Goal: Task Accomplishment & Management: Manage account settings

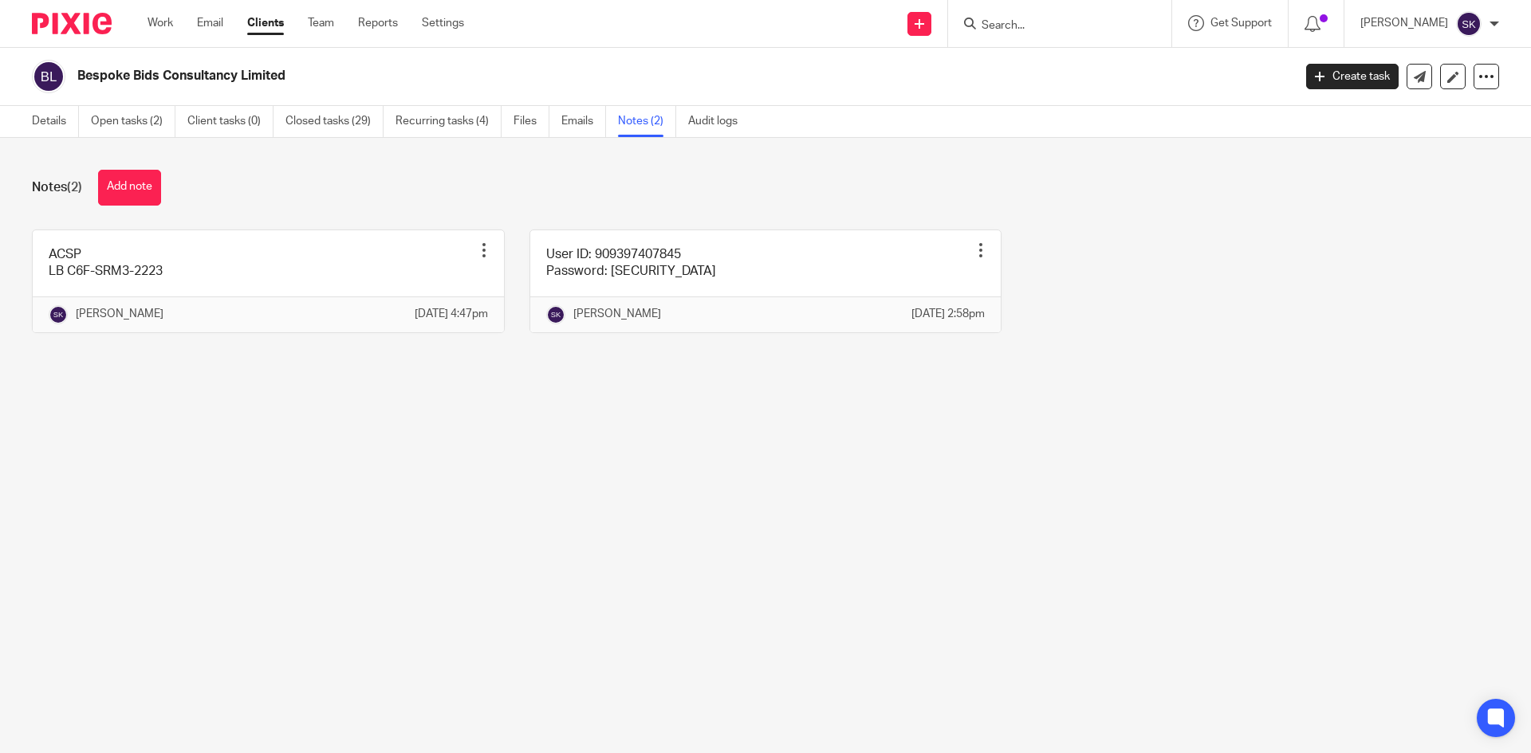
click at [1017, 26] on input "Search" at bounding box center [1052, 26] width 144 height 14
type input "gap"
click at [1057, 57] on link at bounding box center [1111, 68] width 269 height 37
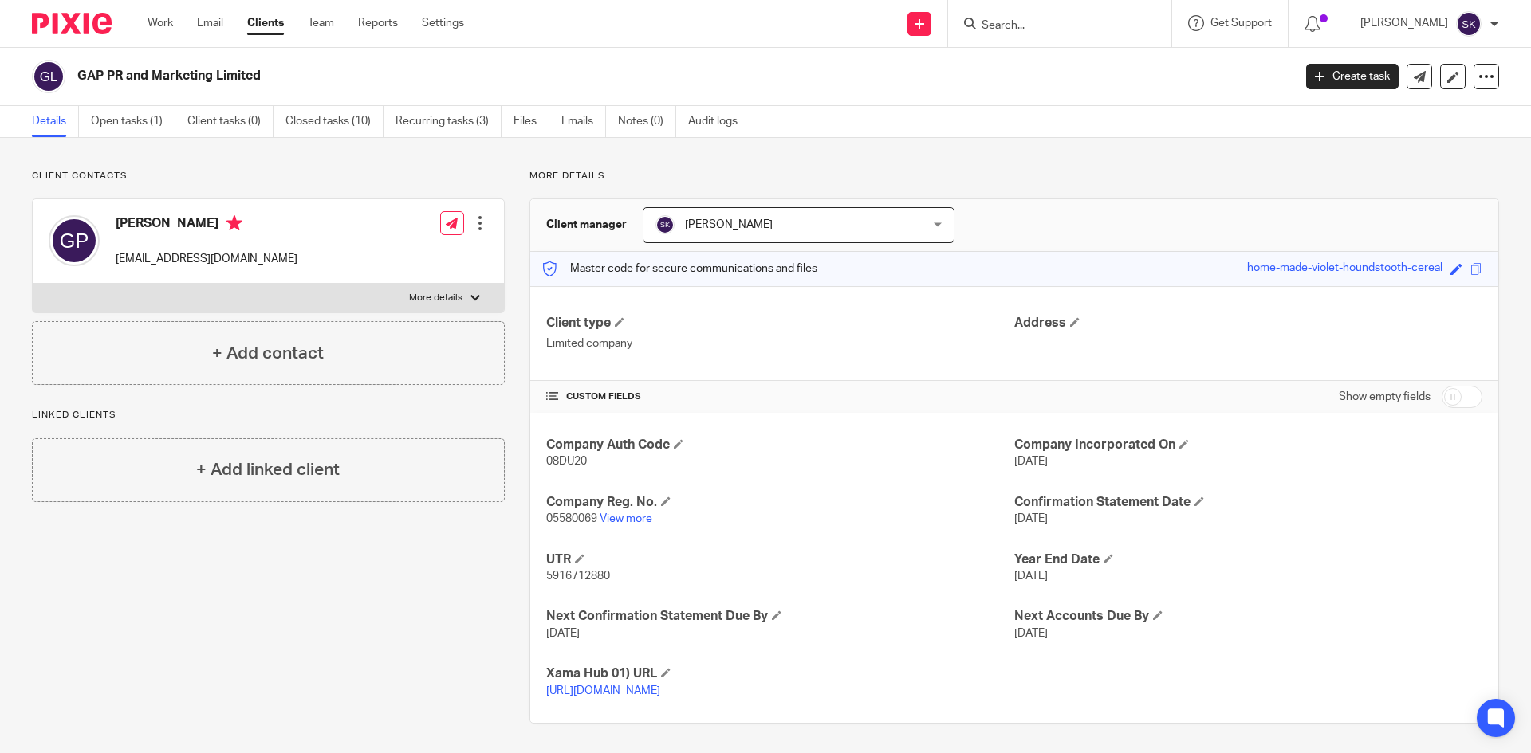
click at [615, 118] on ul "Details Open tasks (1) Client tasks (0) Closed tasks (10) Recurring tasks (3) F…" at bounding box center [397, 121] width 730 height 31
click at [641, 121] on link "Notes (0)" at bounding box center [647, 121] width 58 height 31
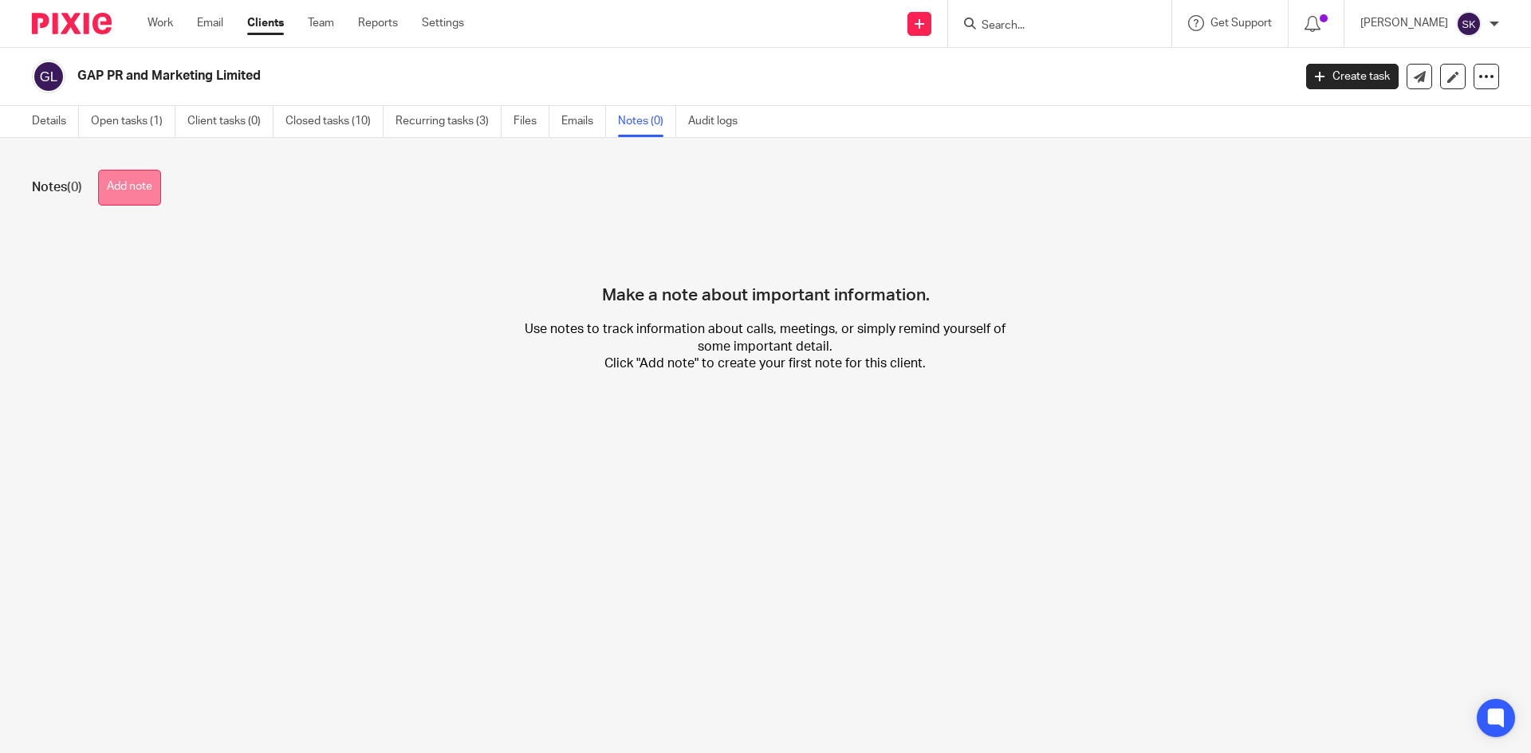
click at [138, 198] on button "Add note" at bounding box center [129, 188] width 63 height 36
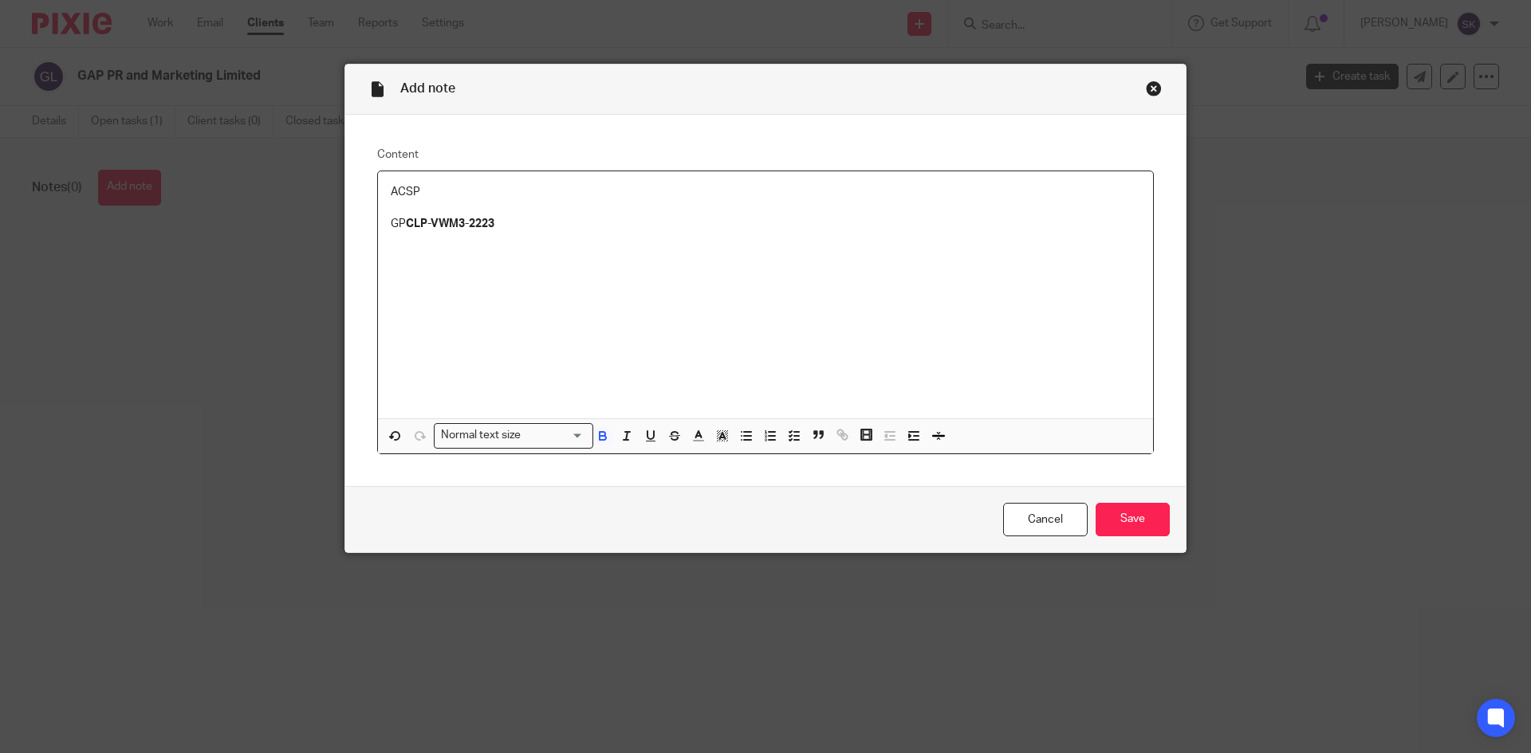
drag, startPoint x: 1111, startPoint y: 506, endPoint x: 1111, endPoint y: 497, distance: 9.6
click at [1113, 500] on div "Cancel Save" at bounding box center [765, 519] width 840 height 67
click at [1115, 534] on input "Save" at bounding box center [1133, 520] width 74 height 34
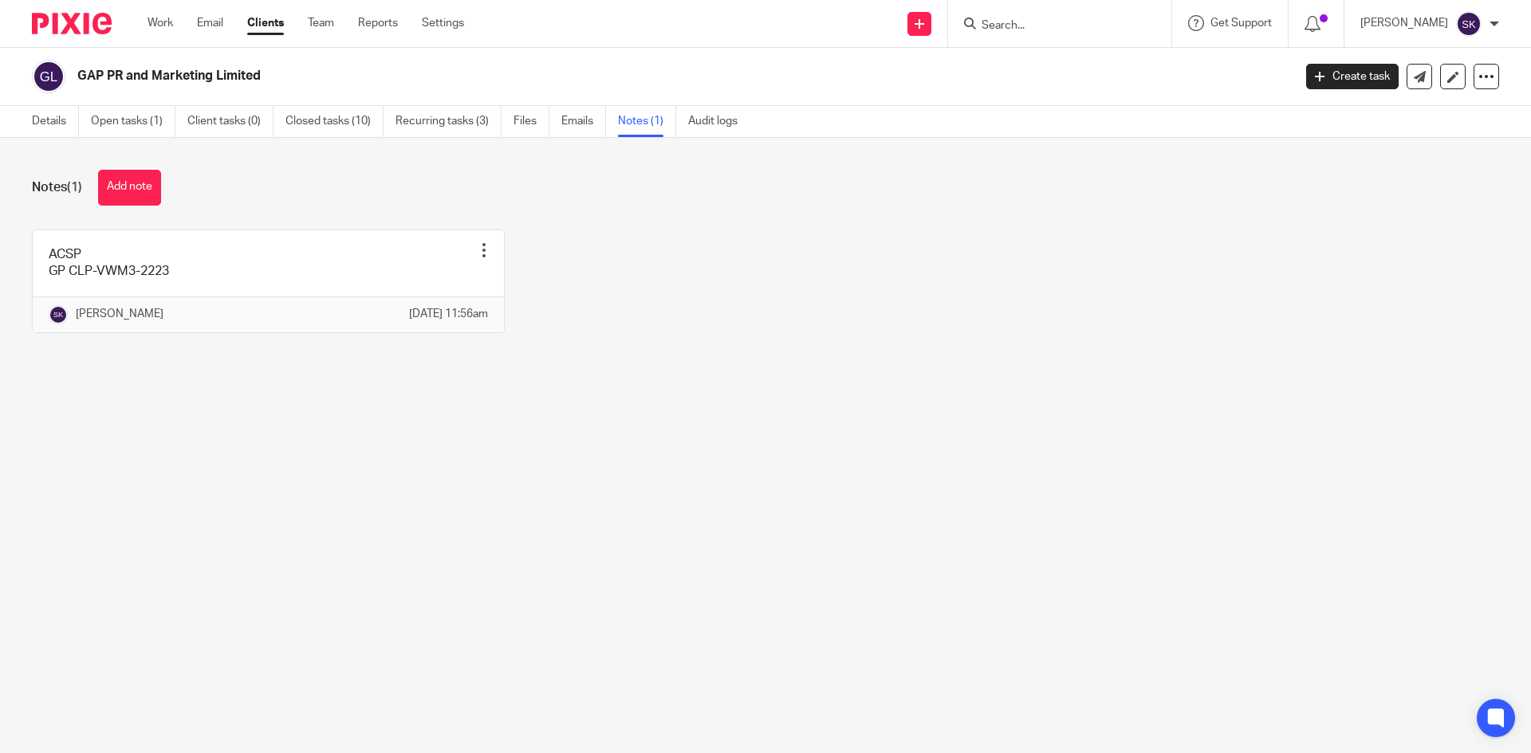
click at [1032, 22] on input "Search" at bounding box center [1052, 26] width 144 height 14
type input "awa"
click at [1056, 69] on link at bounding box center [1076, 62] width 198 height 24
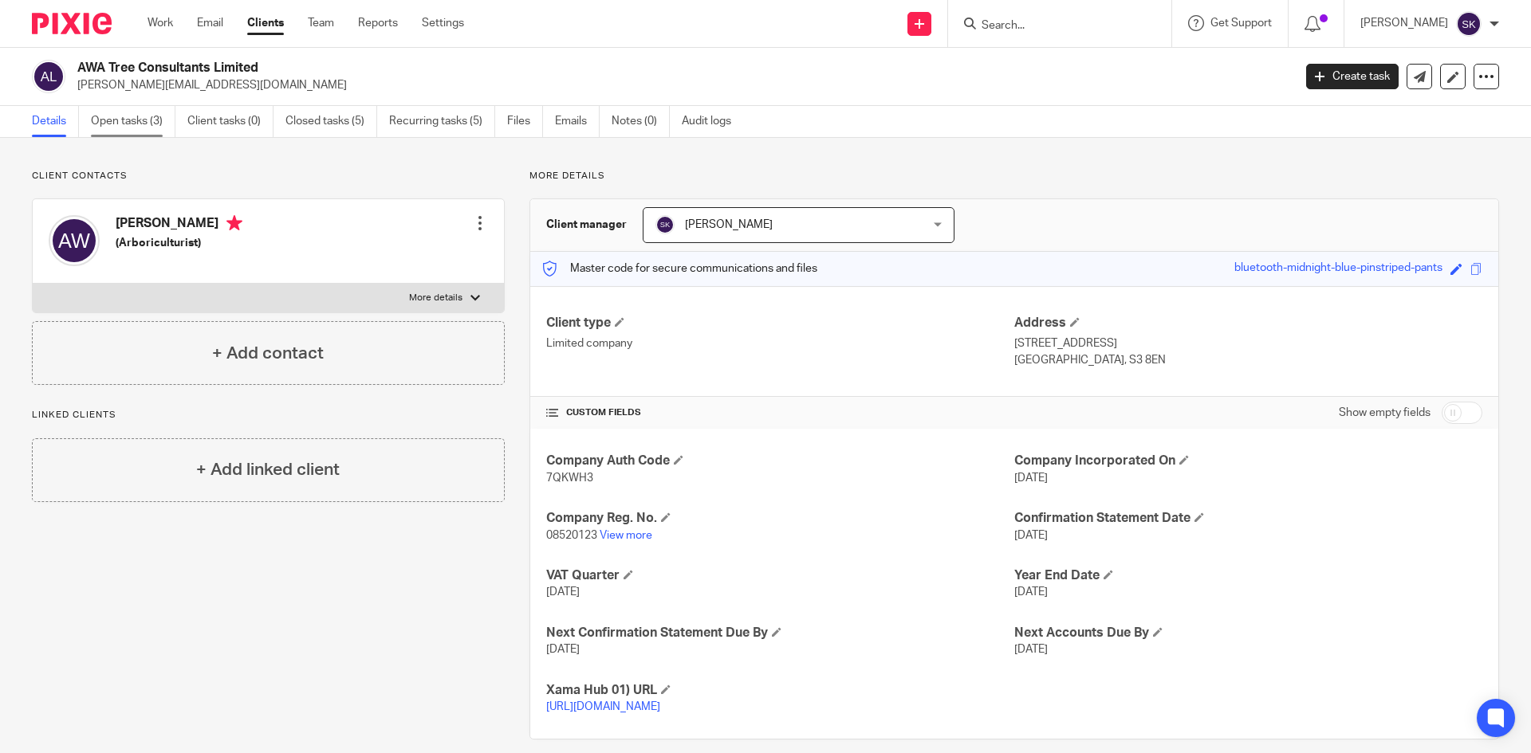
click at [154, 121] on link "Open tasks (3)" at bounding box center [133, 121] width 85 height 31
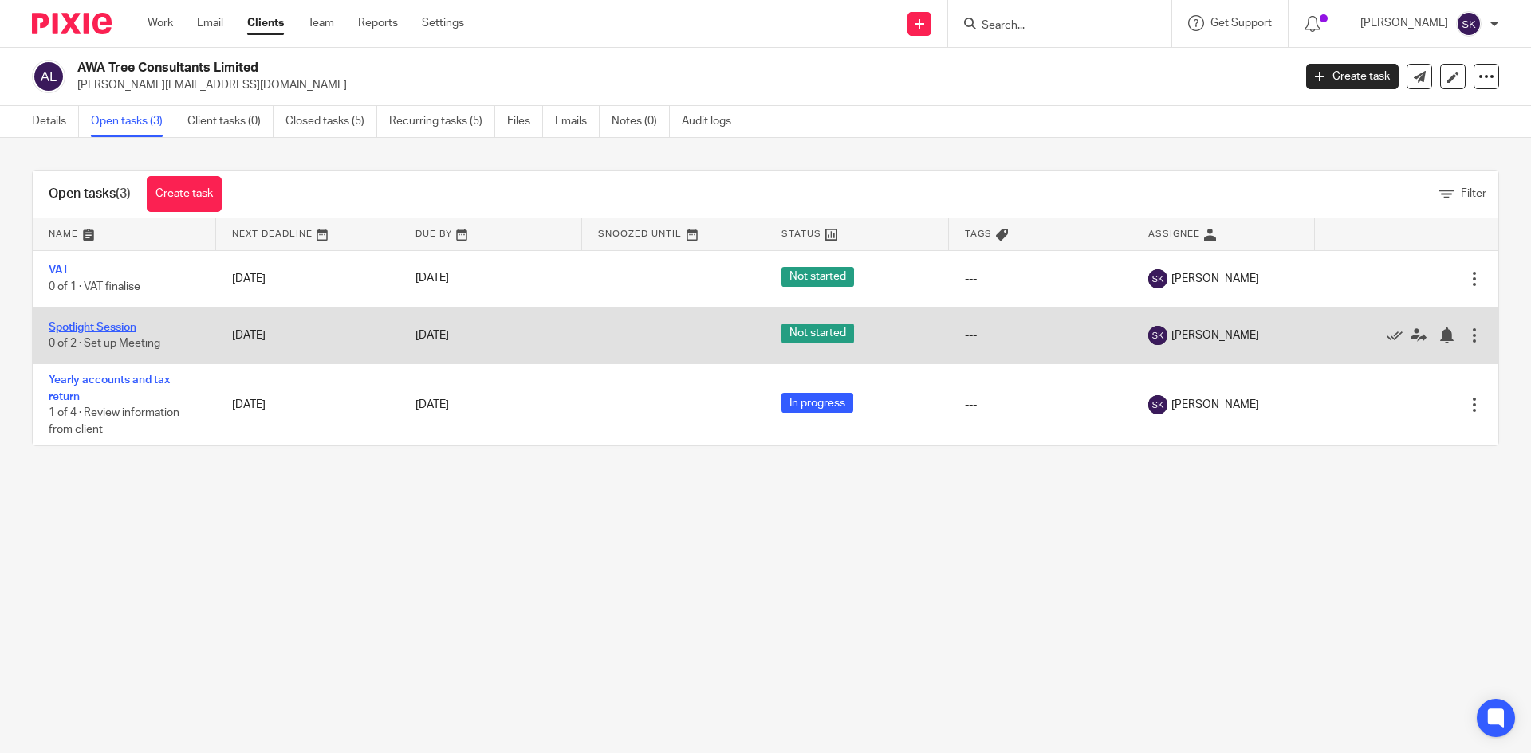
click at [79, 332] on link "Spotlight Session" at bounding box center [93, 327] width 88 height 11
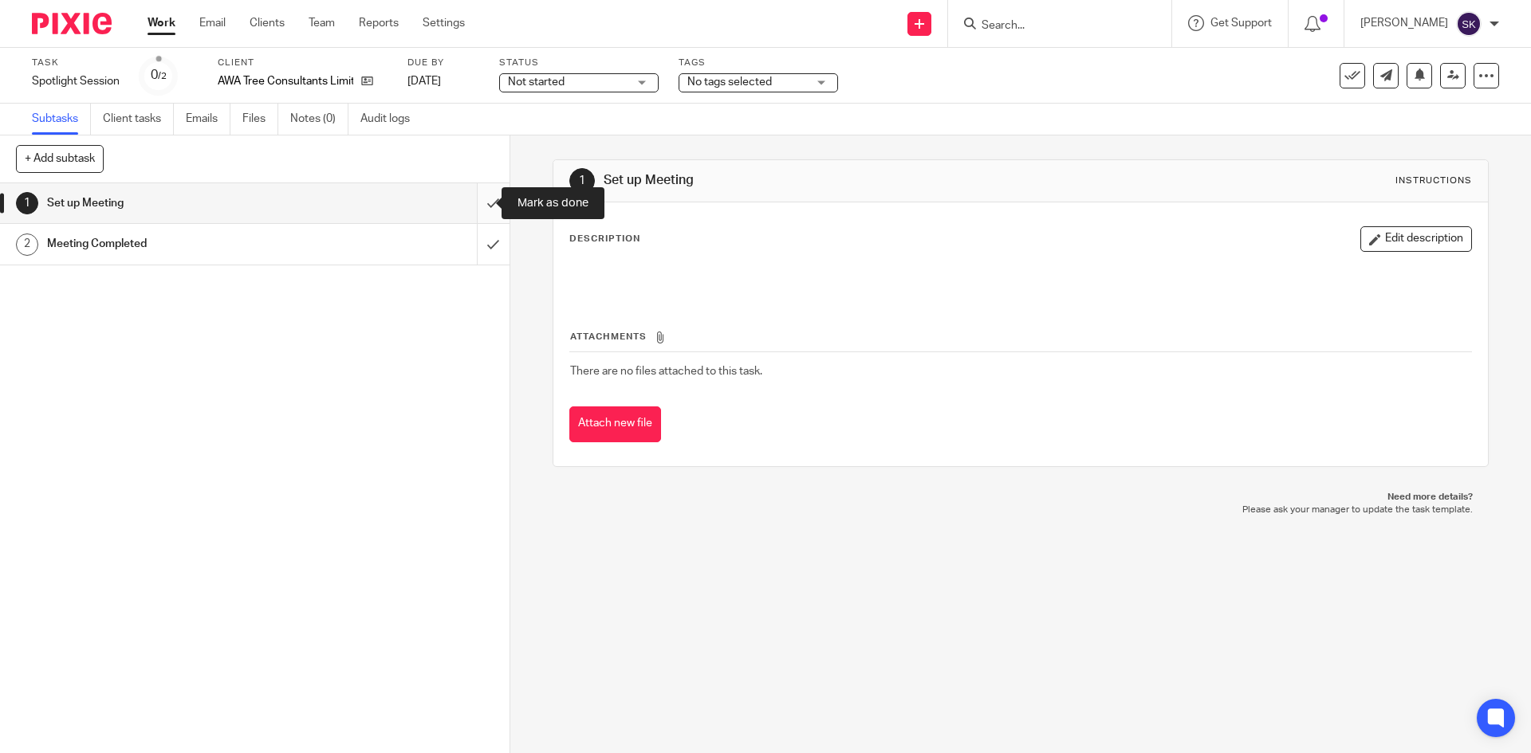
click at [469, 203] on input "submit" at bounding box center [254, 203] width 509 height 40
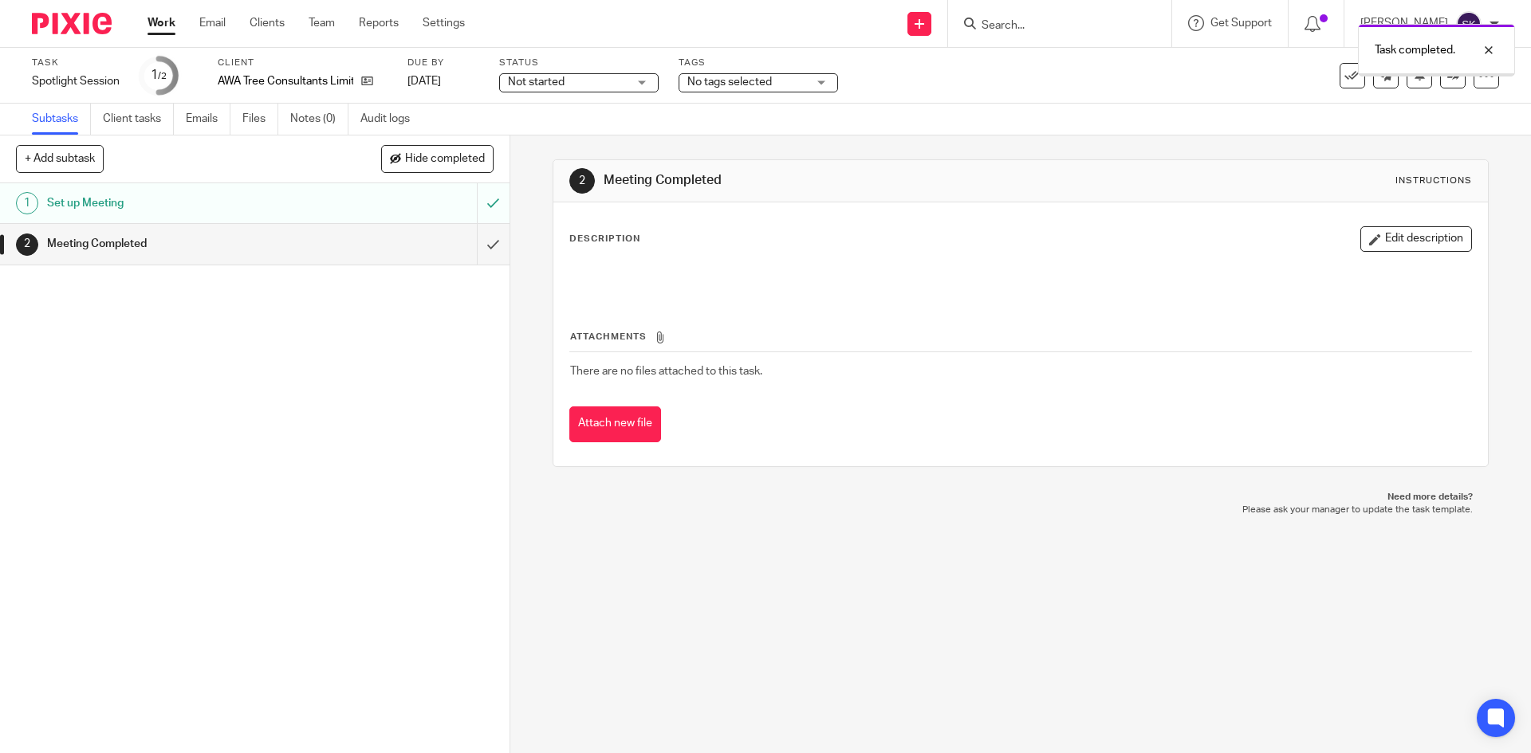
click at [482, 240] on input "submit" at bounding box center [254, 244] width 509 height 40
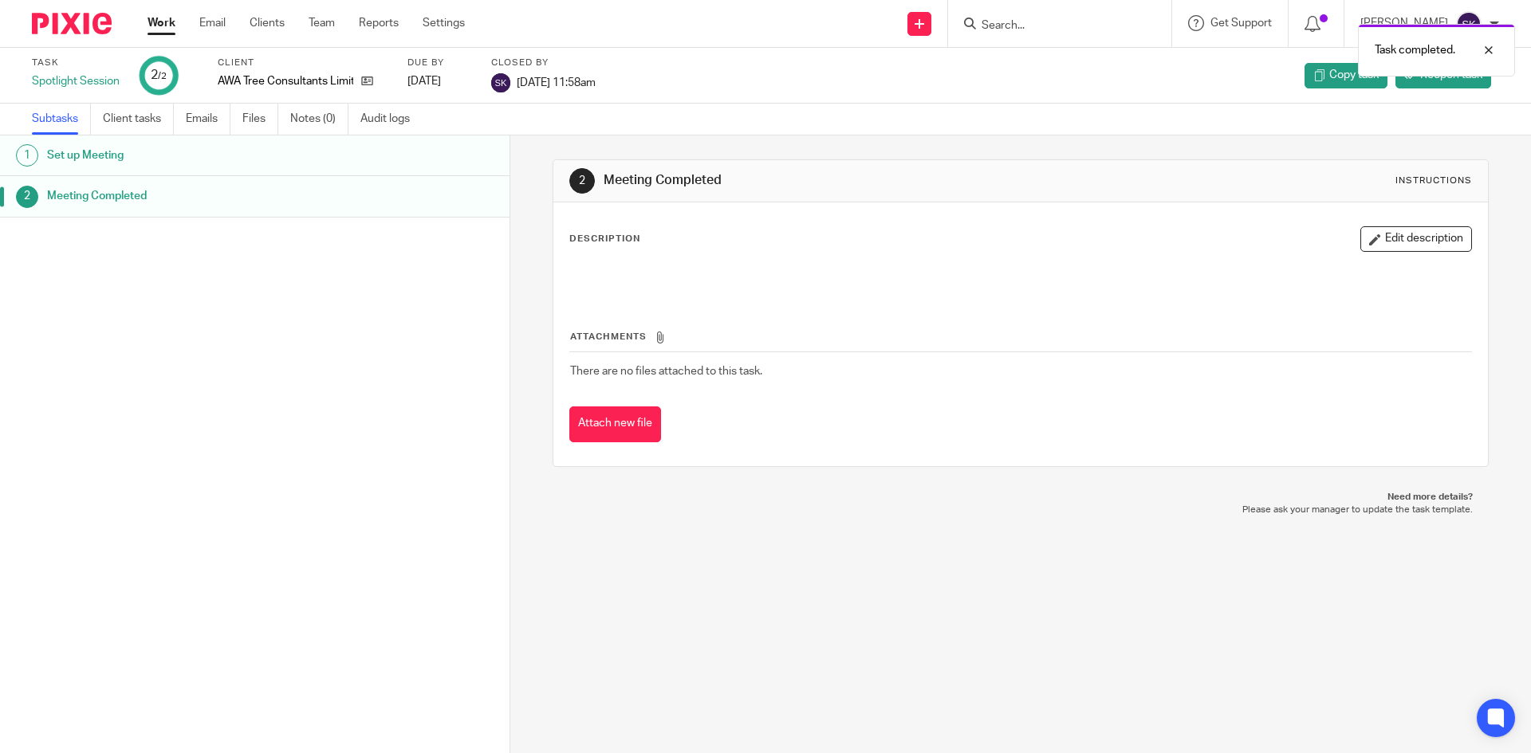
click at [308, 312] on div "1 Set up Meeting 2 Meeting Completed" at bounding box center [254, 421] width 509 height 570
click at [1420, 80] on span "Reopen task" at bounding box center [1451, 75] width 62 height 16
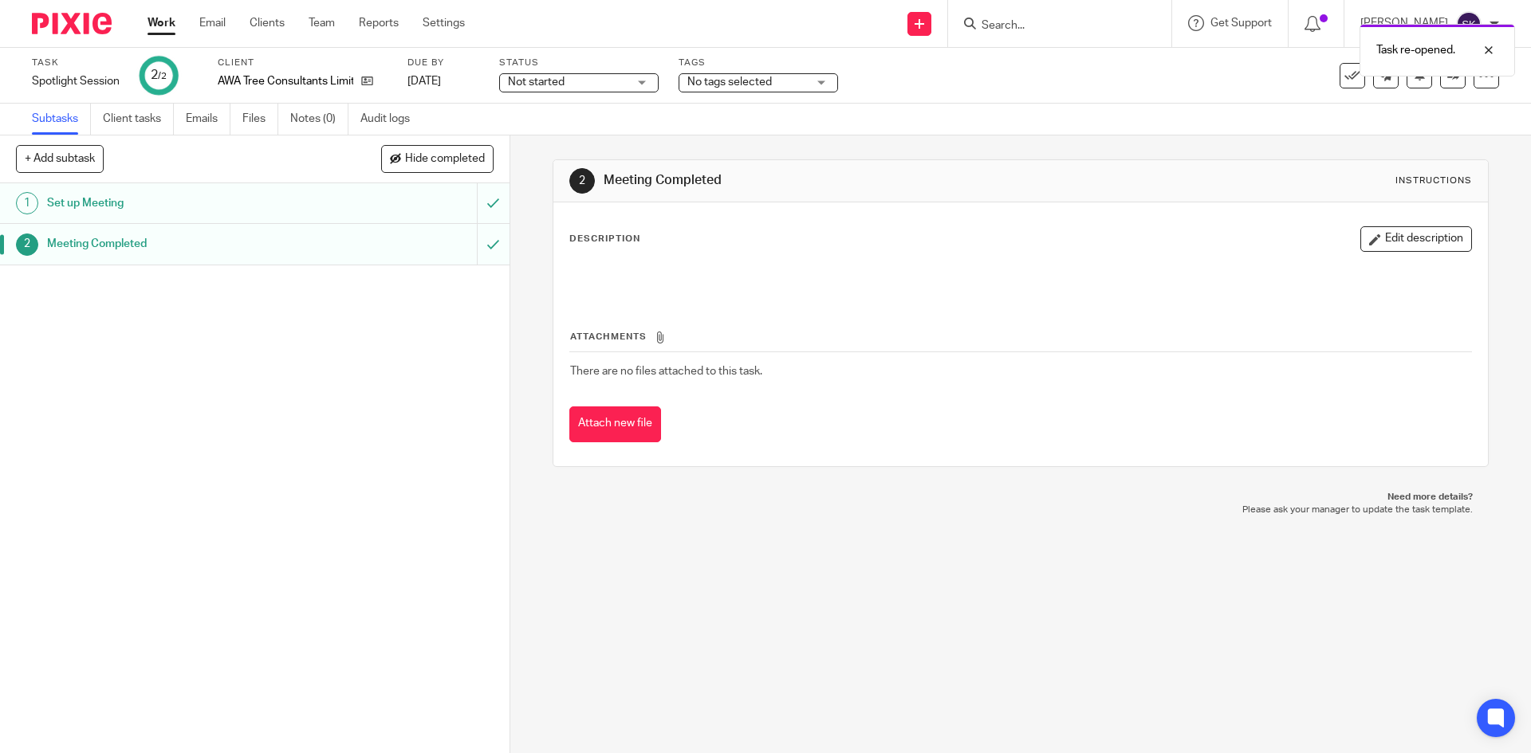
click at [317, 313] on div "1 Set up Meeting 2 Meeting Completed" at bounding box center [254, 468] width 509 height 570
click at [476, 242] on input "submit" at bounding box center [254, 244] width 509 height 40
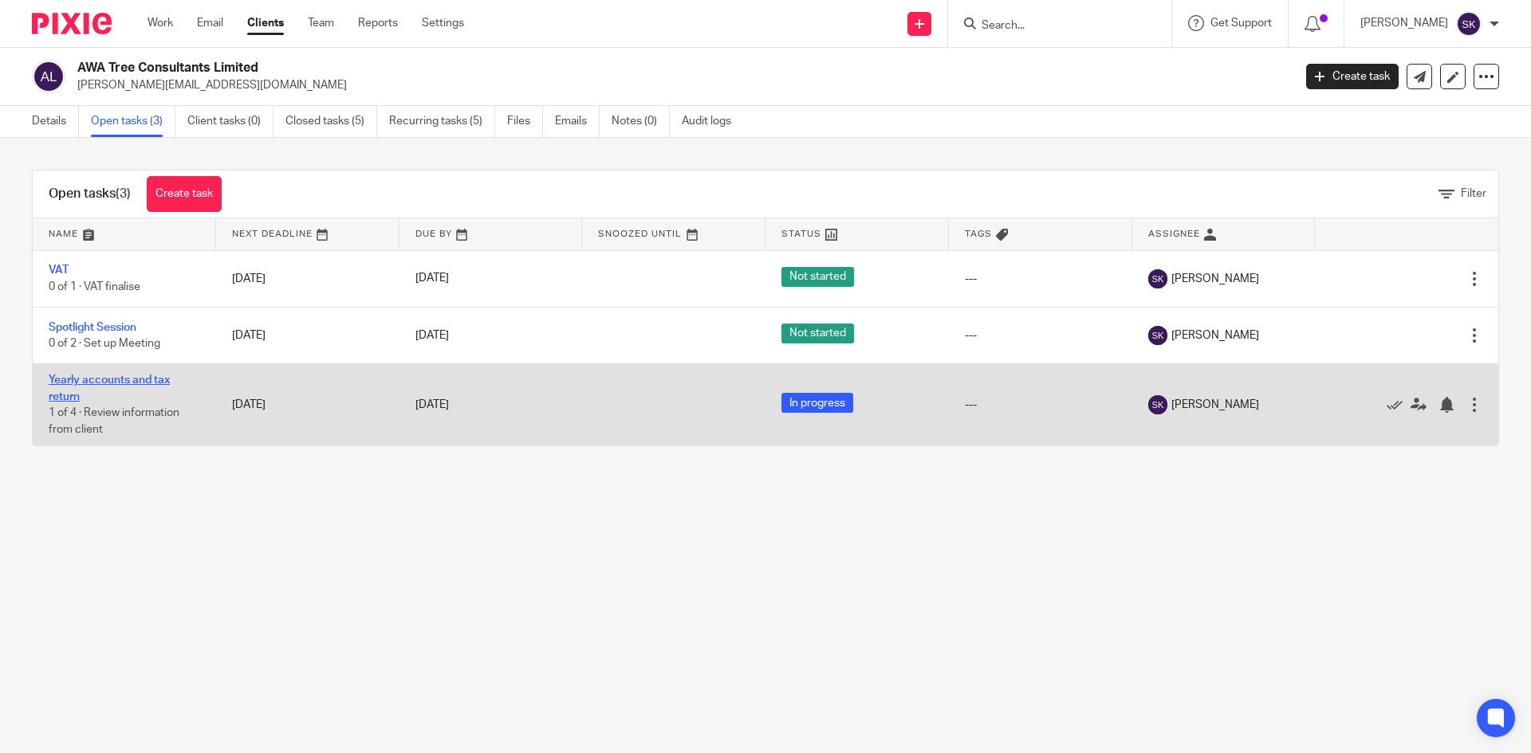
click at [80, 378] on link "Yearly accounts and tax return" at bounding box center [109, 388] width 121 height 27
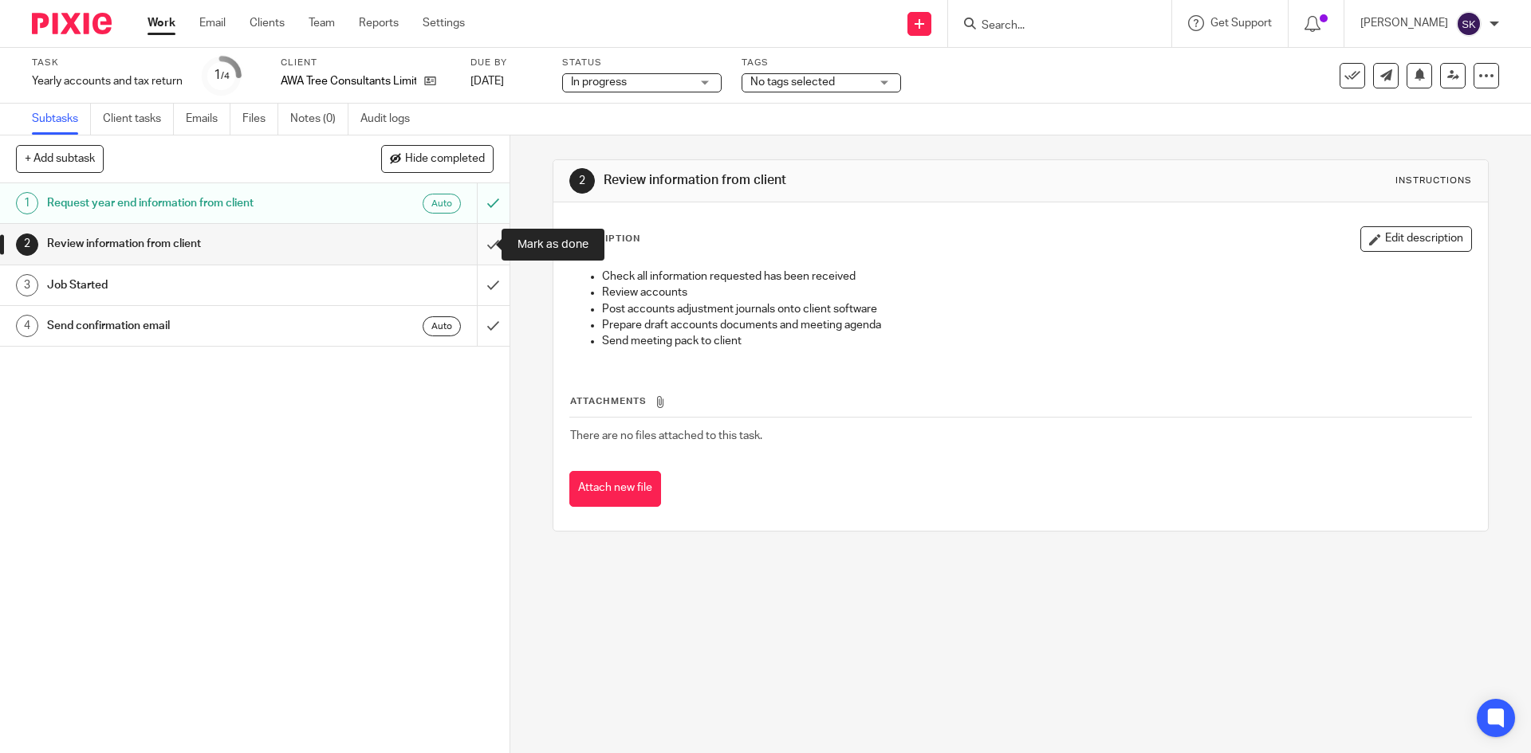
click at [476, 239] on input "submit" at bounding box center [254, 244] width 509 height 40
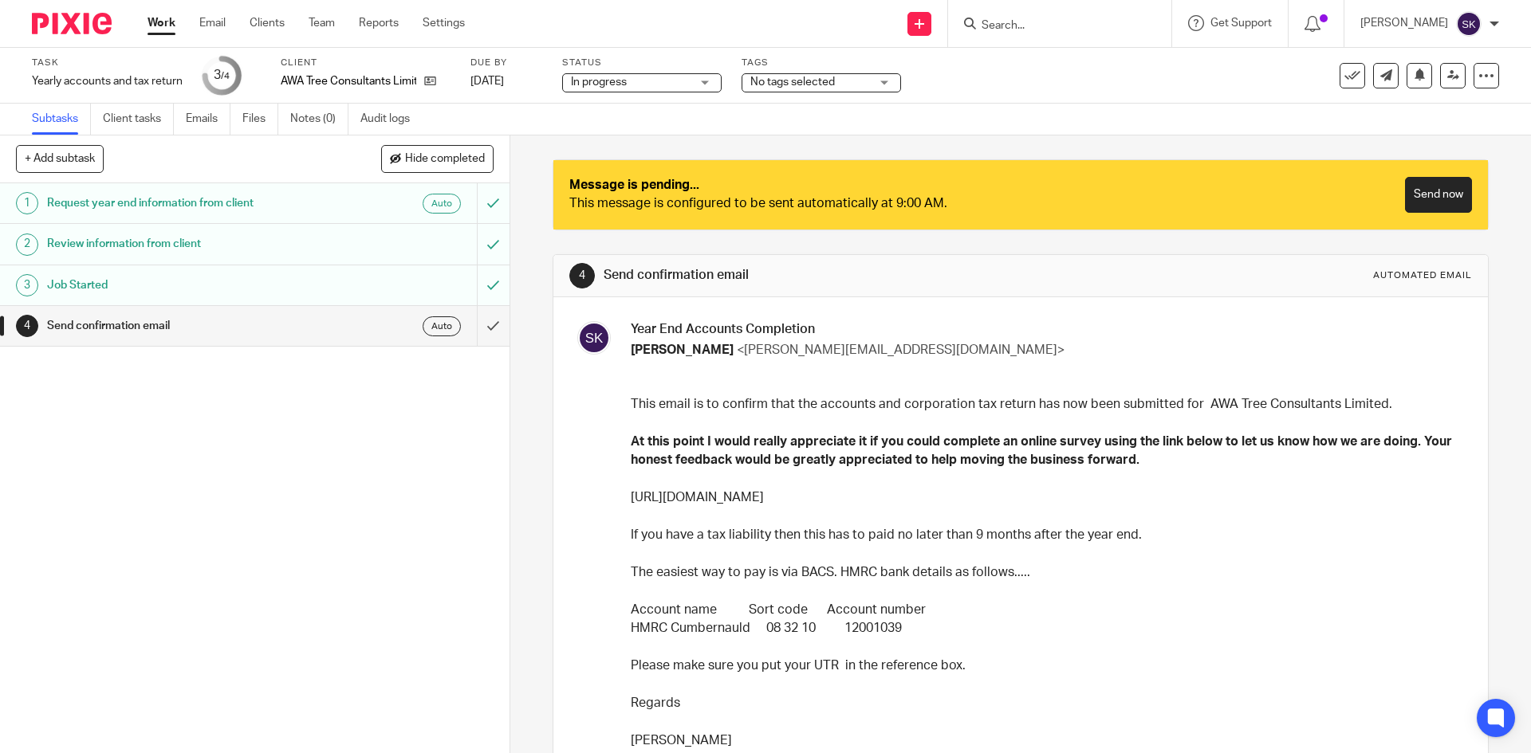
click at [478, 328] on input "submit" at bounding box center [254, 326] width 509 height 40
